Goal: Task Accomplishment & Management: Complete application form

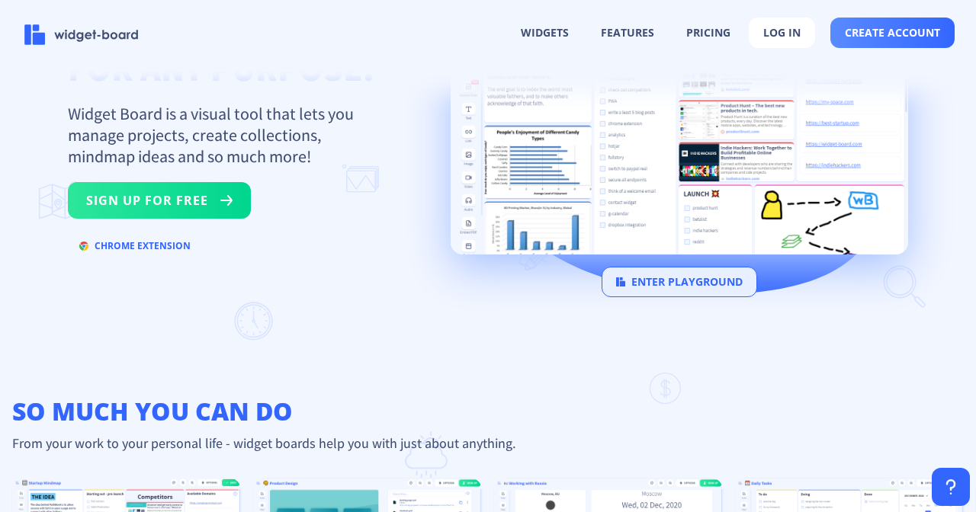
scroll to position [114, 0]
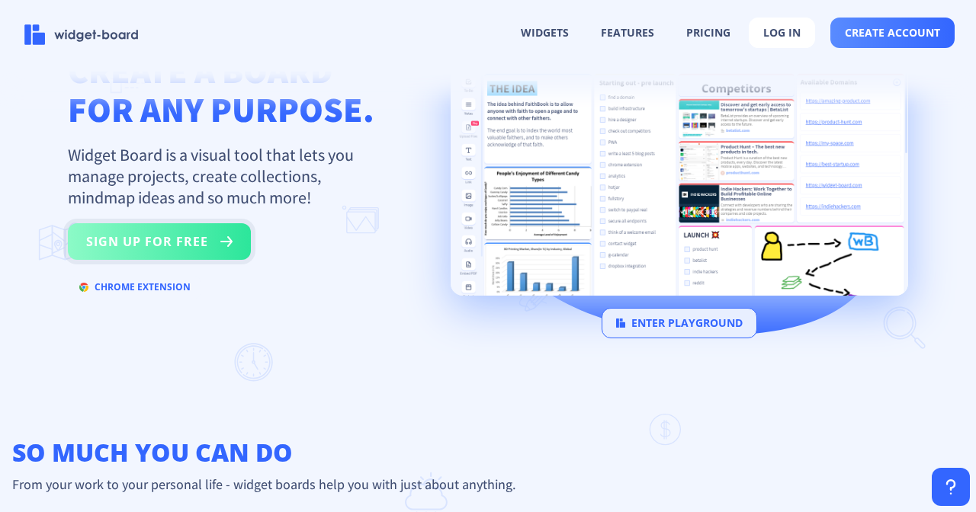
click at [182, 239] on button "sign up for free" at bounding box center [159, 241] width 183 height 37
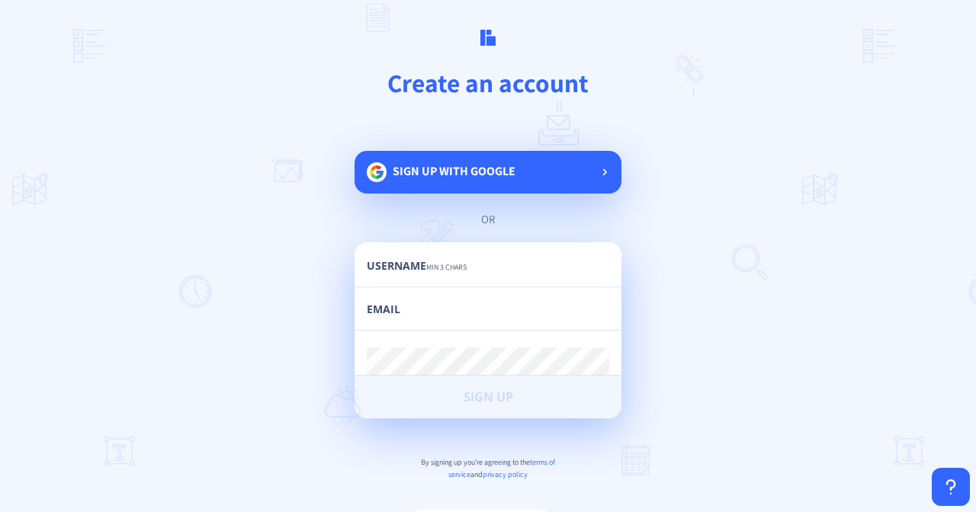
click at [483, 170] on span "Sign up with google" at bounding box center [454, 171] width 123 height 16
click at [435, 165] on span "Sign up with google" at bounding box center [454, 171] width 123 height 16
